Goal: Find specific page/section: Find specific page/section

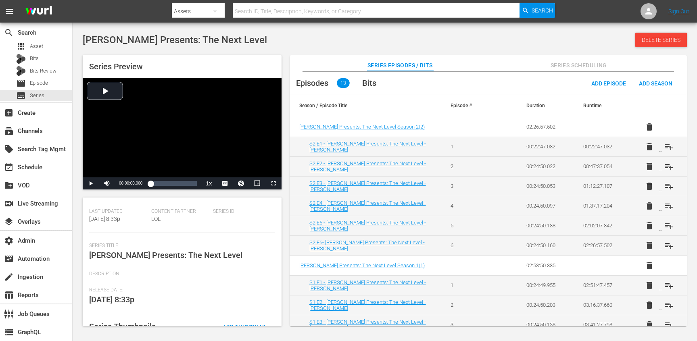
scroll to position [63, 0]
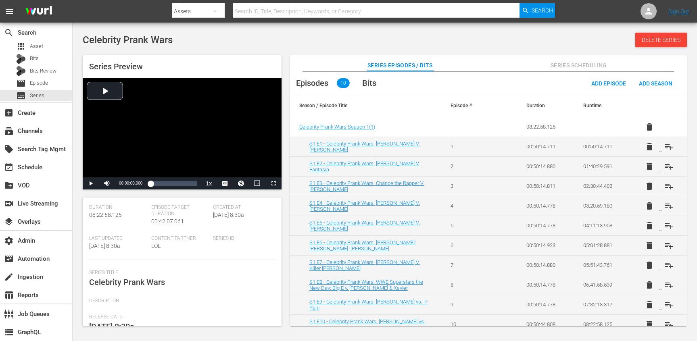
scroll to position [58, 0]
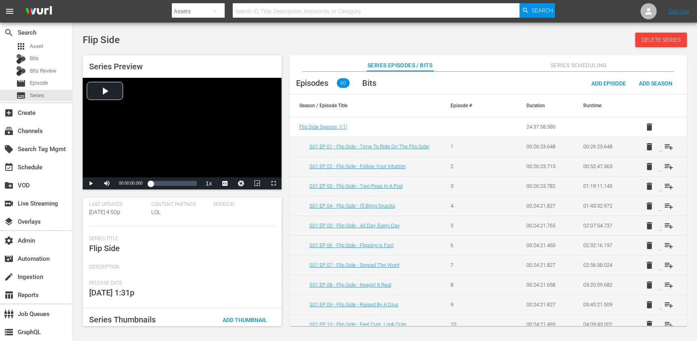
scroll to position [83, 0]
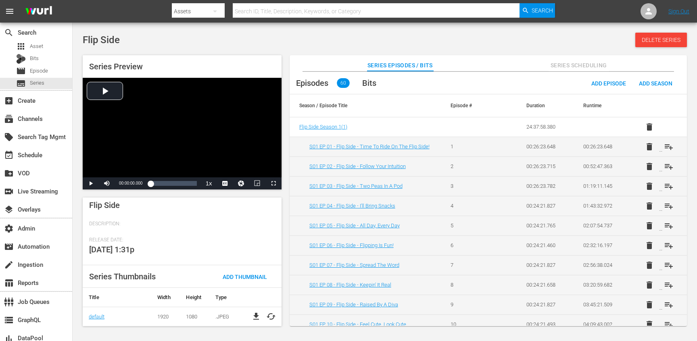
click at [580, 60] on button "Series Scheduling" at bounding box center [579, 63] width 61 height 16
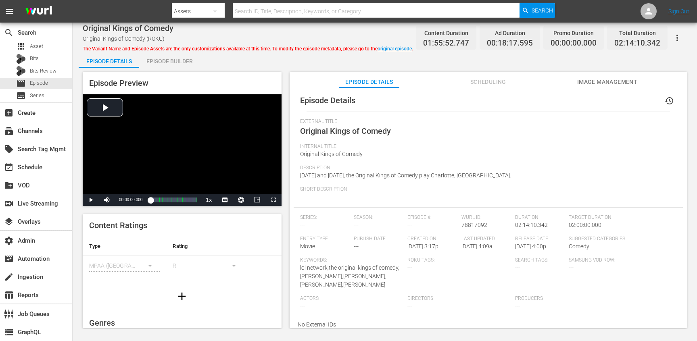
click at [113, 281] on div "Content Ratings Type Rating Select Rating Type MPAA (United States of America) …" at bounding box center [182, 261] width 199 height 94
click at [93, 28] on span "Original Kings of Comedy" at bounding box center [128, 28] width 91 height 10
drag, startPoint x: 93, startPoint y: 28, endPoint x: 163, endPoint y: 27, distance: 70.2
click at [163, 27] on span "Original Kings of Comedy" at bounding box center [128, 28] width 91 height 10
copy span "Original Kings of Comedy"
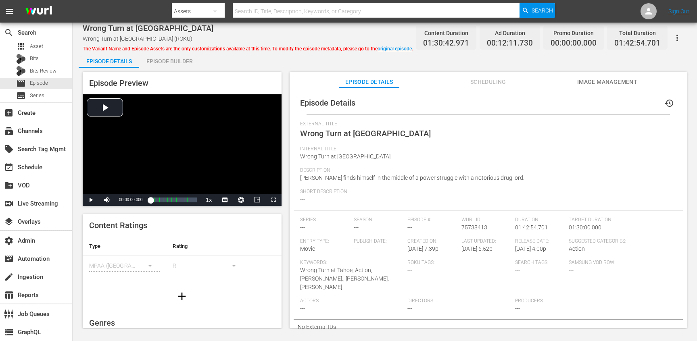
click at [93, 31] on span "Wrong Turn at [GEOGRAPHIC_DATA]" at bounding box center [148, 28] width 131 height 10
drag, startPoint x: 93, startPoint y: 31, endPoint x: 141, endPoint y: 31, distance: 48.0
click at [141, 31] on span "Wrong Turn at [GEOGRAPHIC_DATA]" at bounding box center [148, 28] width 131 height 10
copy span "Wrong Turn at [GEOGRAPHIC_DATA]"
